Goal: Transaction & Acquisition: Book appointment/travel/reservation

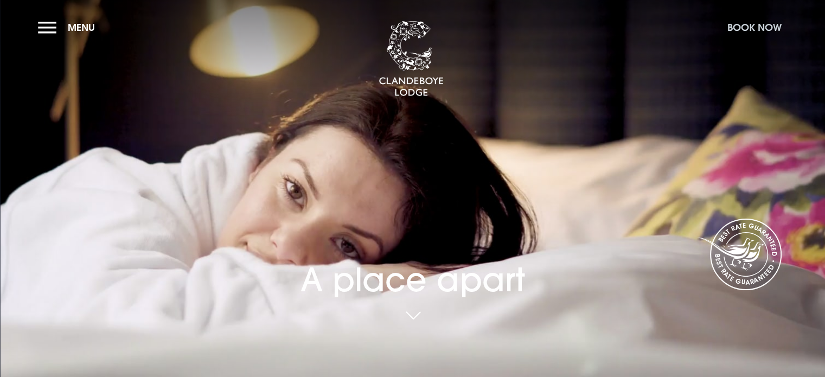
click at [737, 28] on button "Book Now" at bounding box center [754, 27] width 65 height 23
click at [733, 21] on button "Book Now" at bounding box center [754, 27] width 65 height 23
click at [735, 24] on button "Book Now" at bounding box center [754, 27] width 65 height 23
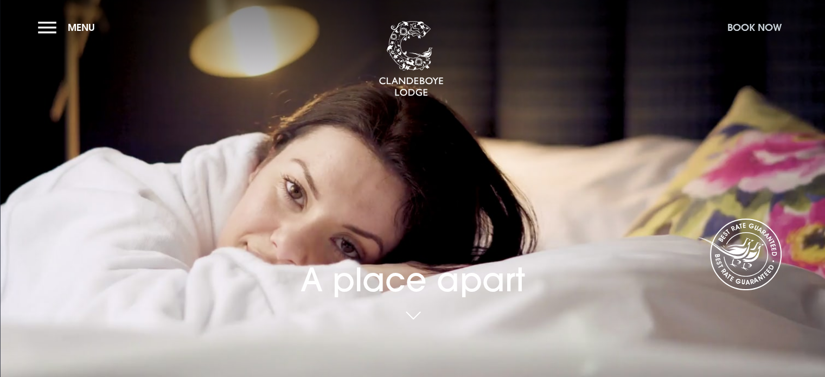
click at [735, 24] on button "Book Now" at bounding box center [754, 27] width 65 height 23
click at [93, 25] on span "Menu" at bounding box center [81, 27] width 27 height 12
click at [751, 26] on button "Book Now" at bounding box center [754, 27] width 65 height 23
click at [745, 25] on button "Book Now" at bounding box center [754, 27] width 65 height 23
click at [405, 52] on img at bounding box center [411, 59] width 65 height 76
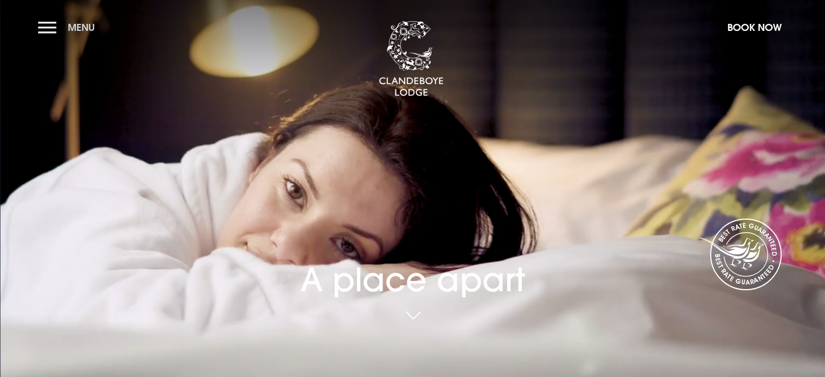
click at [87, 22] on span "Menu" at bounding box center [81, 27] width 27 height 12
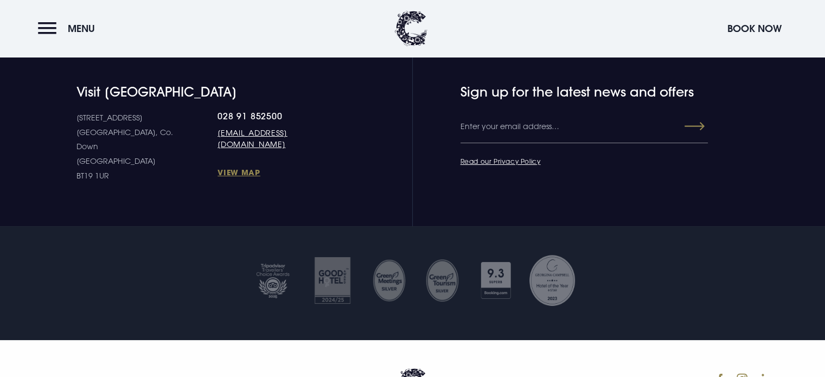
scroll to position [4068, 0]
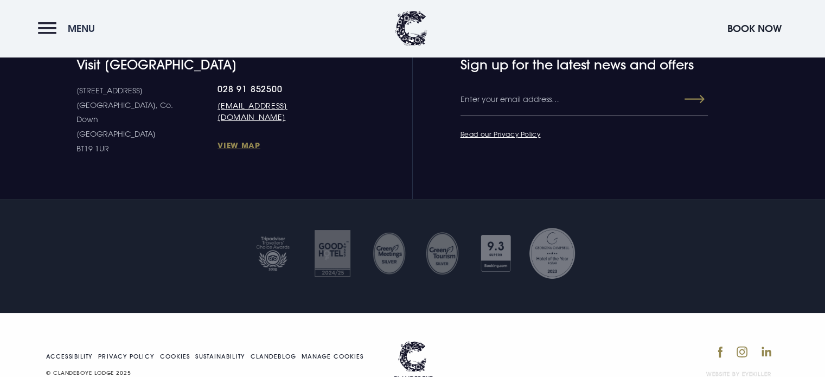
click at [50, 26] on button "Menu" at bounding box center [69, 28] width 62 height 23
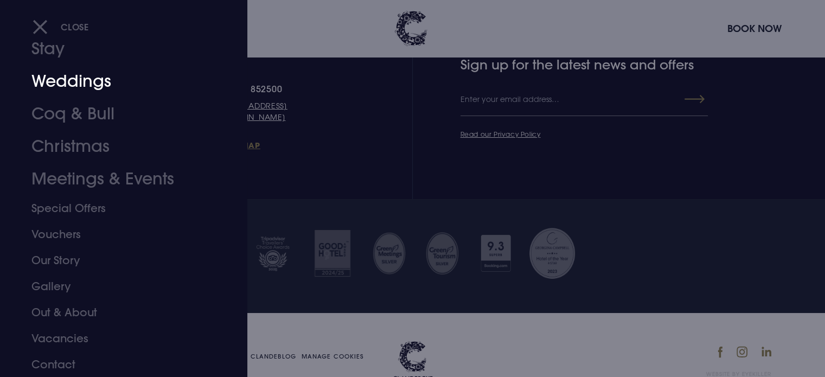
scroll to position [0, 0]
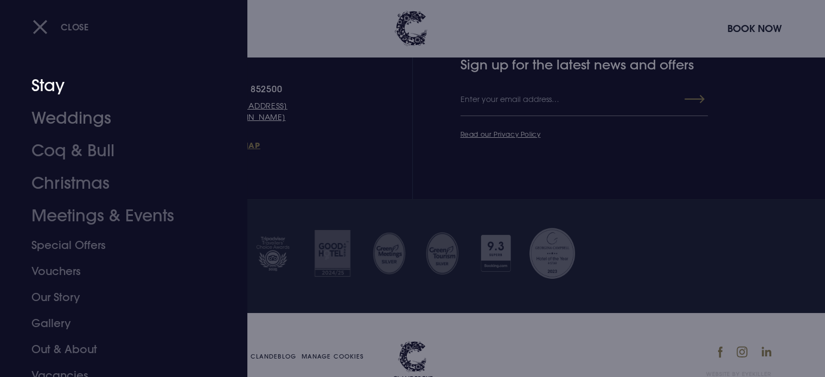
click at [56, 84] on link "Stay" at bounding box center [116, 85] width 171 height 33
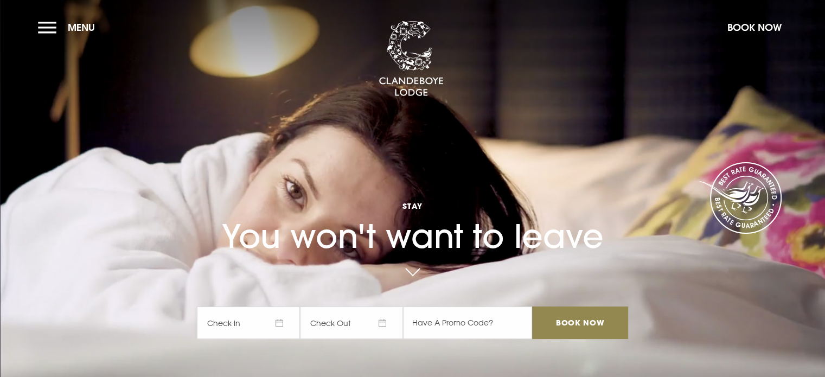
click at [282, 325] on span "Check In" at bounding box center [248, 323] width 103 height 33
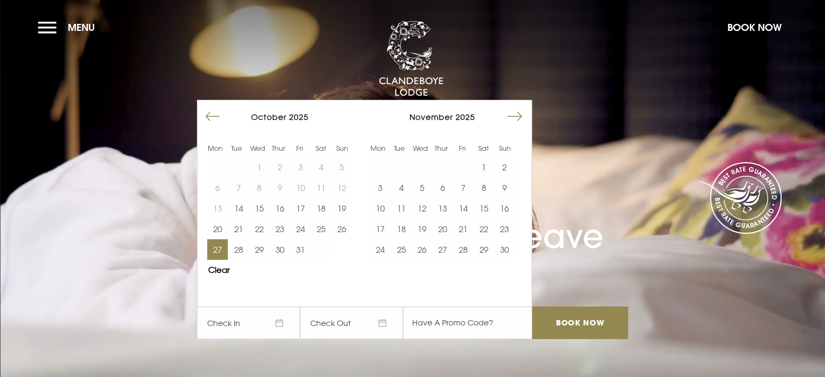
click at [217, 251] on button "27" at bounding box center [217, 249] width 21 height 21
click at [240, 251] on button "28" at bounding box center [238, 249] width 21 height 21
click at [590, 324] on input "Book Now" at bounding box center [580, 323] width 96 height 33
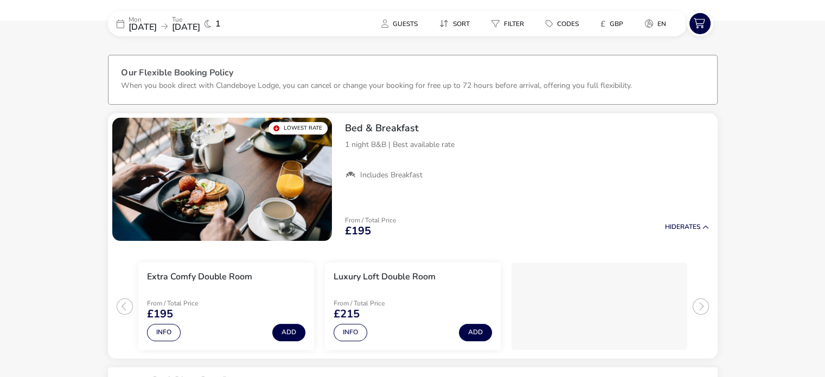
scroll to position [41, 0]
